Goal: Task Accomplishment & Management: Manage account settings

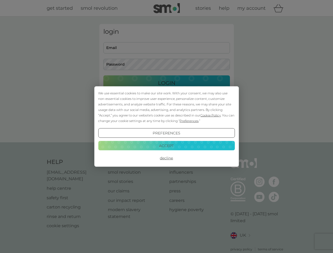
click at [211, 115] on span "Cookie Policy" at bounding box center [211, 116] width 20 height 4
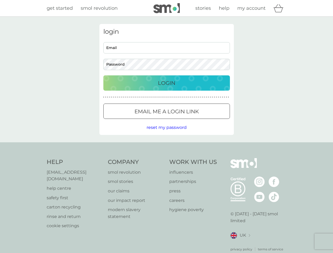
click at [189, 121] on div "login Email Password Login ● ● ● ● ● ● ● ● ● ● ● ● ● ● ● ● ● ● ● ● ● ● ● ● ● ● …" at bounding box center [167, 79] width 135 height 111
click at [167, 133] on div "login Email Password Login ● ● ● ● ● ● ● ● ● ● ● ● ● ● ● ● ● ● ● ● ● ● ● ● ● ● …" at bounding box center [167, 79] width 135 height 111
click at [167, 158] on div "Help [EMAIL_ADDRESS][DOMAIN_NAME] help centre safety first carton recycling rin…" at bounding box center [167, 205] width 240 height 94
click at [167, 146] on div "Help [EMAIL_ADDRESS][DOMAIN_NAME] help centre safety first carton recycling rin…" at bounding box center [166, 205] width 333 height 125
